Goal: Navigation & Orientation: Find specific page/section

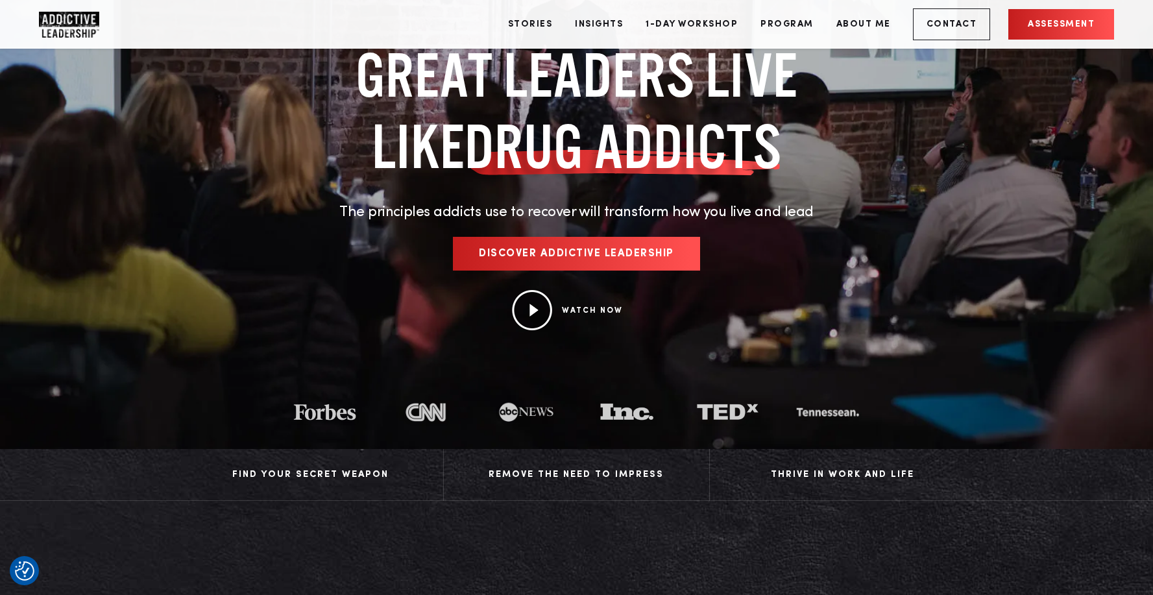
scroll to position [25, 0]
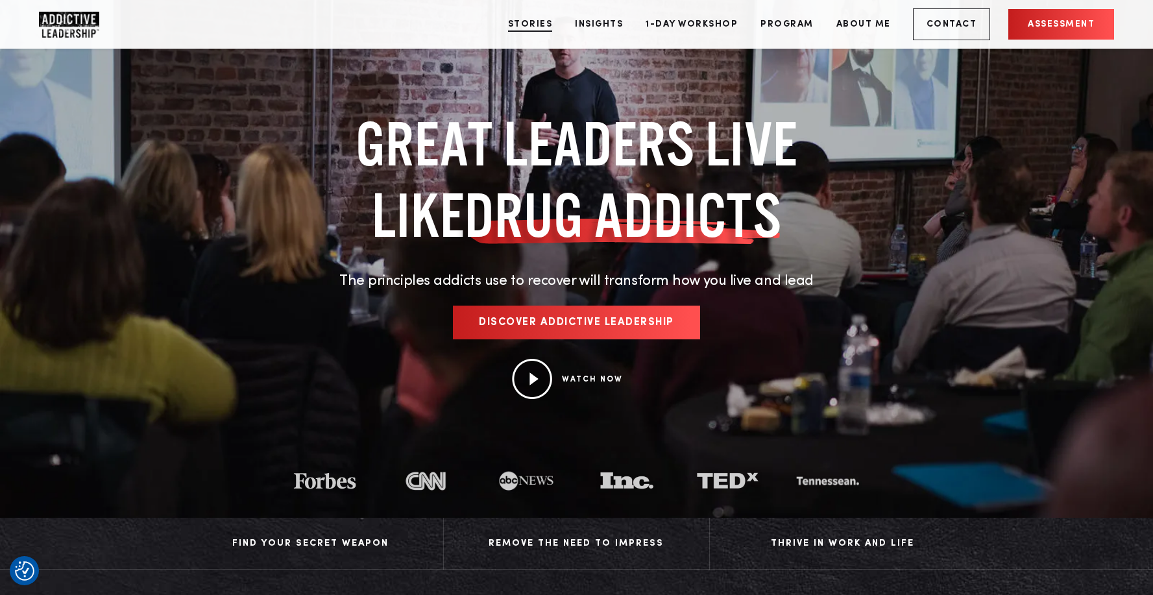
click at [534, 27] on link "Stories" at bounding box center [530, 24] width 64 height 49
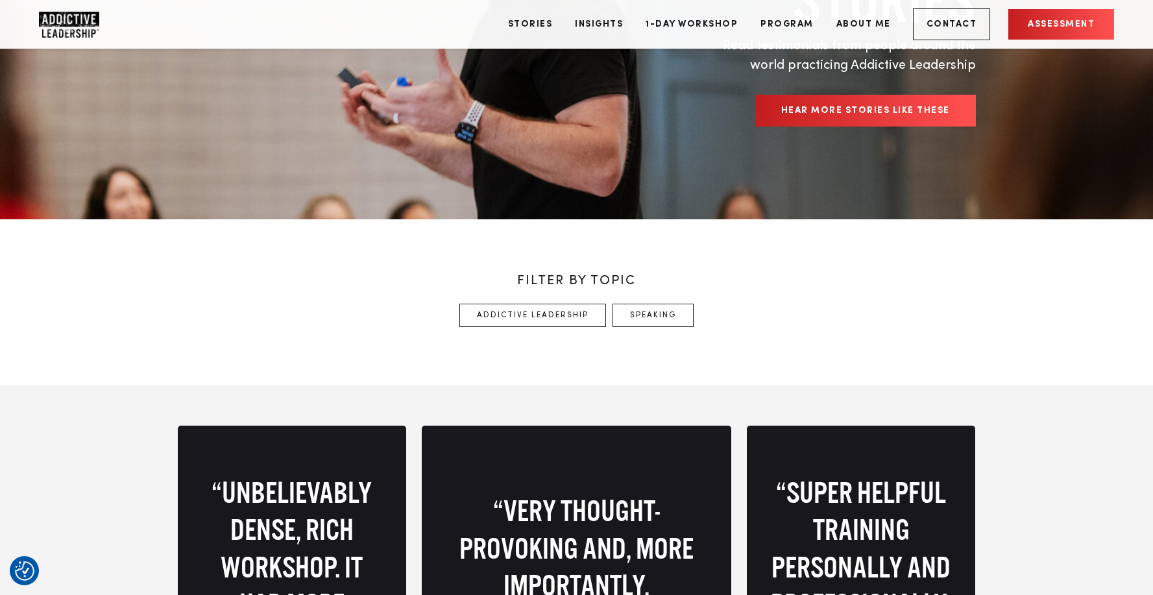
scroll to position [55, 0]
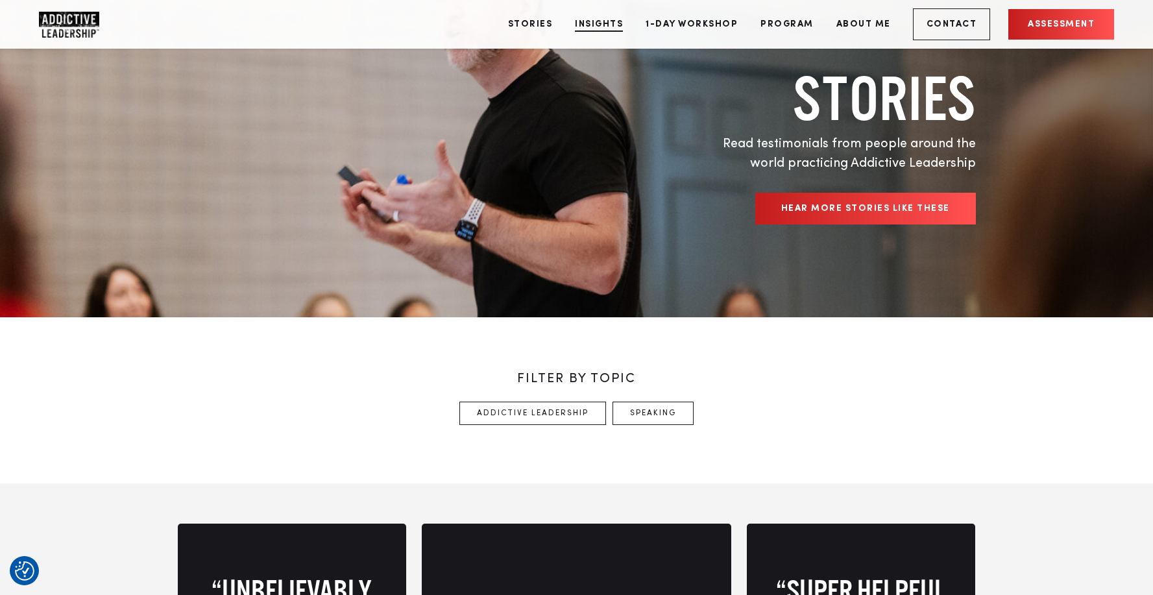
click at [616, 37] on link "Insights" at bounding box center [598, 24] width 67 height 49
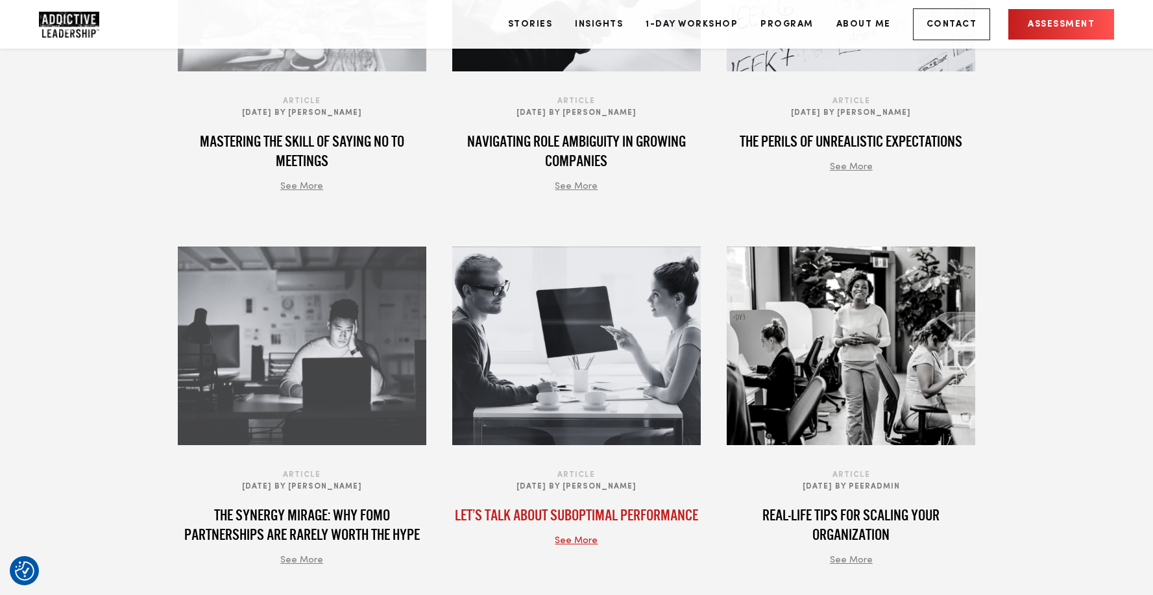
scroll to position [1126, 0]
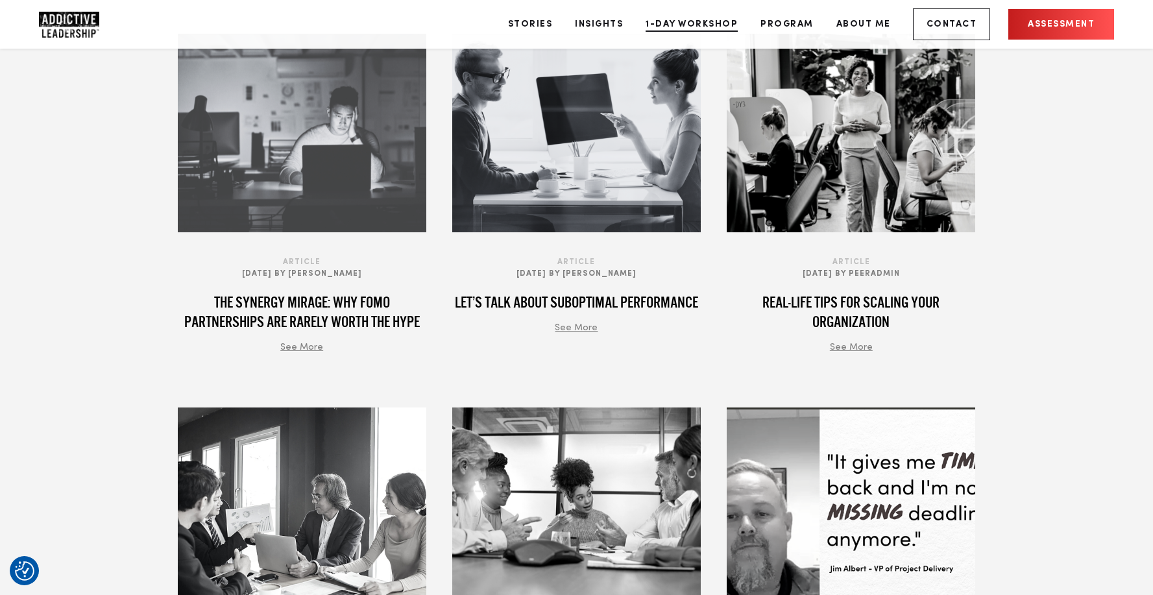
click at [678, 12] on link "1-Day Workshop" at bounding box center [692, 24] width 112 height 49
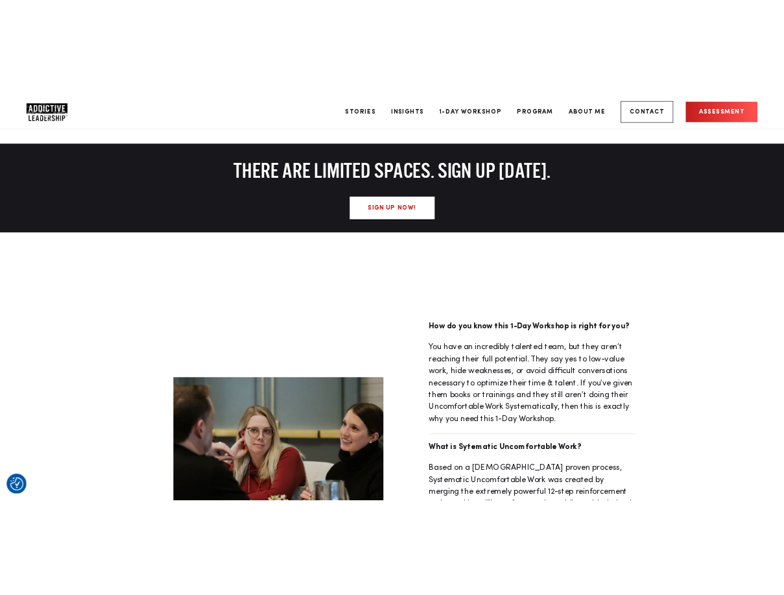
scroll to position [688, 0]
